Goal: Task Accomplishment & Management: Complete application form

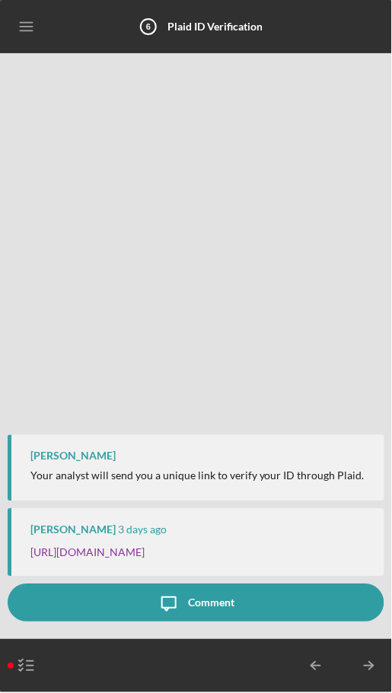
click at [203, 599] on div "Comment" at bounding box center [211, 603] width 46 height 38
click at [144, 546] on link "[URL][DOMAIN_NAME]" at bounding box center [87, 552] width 114 height 13
click at [173, 452] on div "[PERSON_NAME] Your analyst will send you a unique link to verify your ID throug…" at bounding box center [196, 468] width 376 height 66
click at [144, 556] on link "[URL][DOMAIN_NAME]" at bounding box center [87, 552] width 114 height 13
